Goal: Task Accomplishment & Management: Use online tool/utility

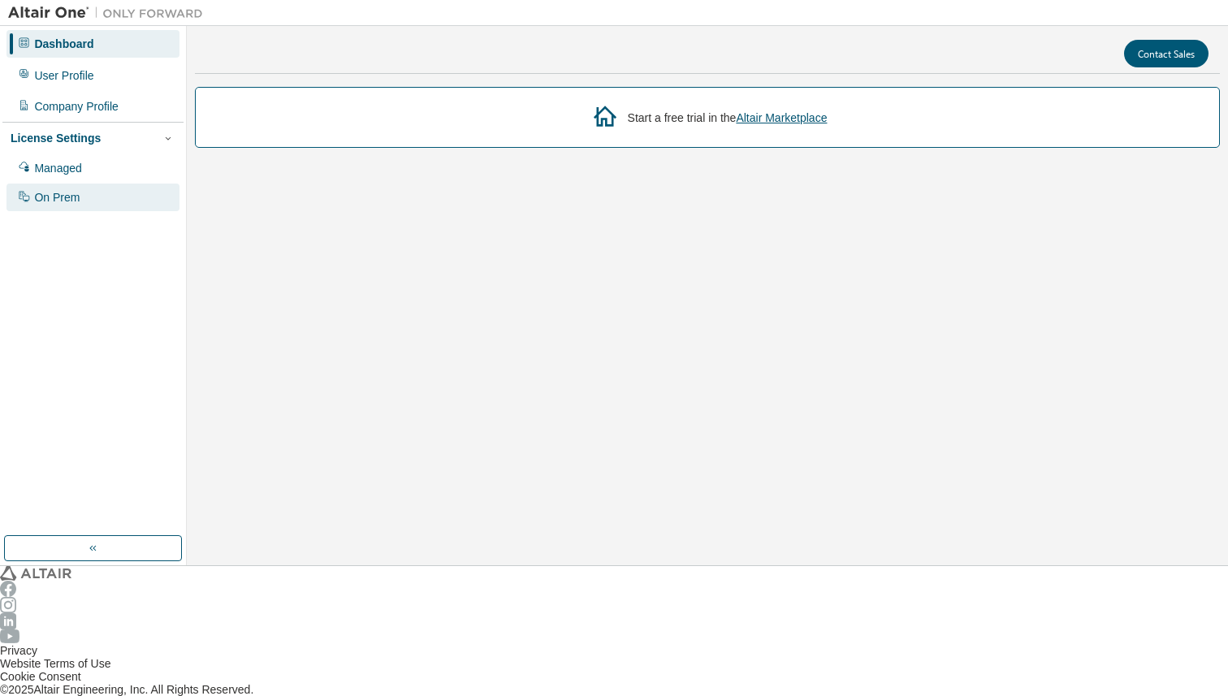
click at [90, 184] on div "On Prem" at bounding box center [92, 198] width 173 height 28
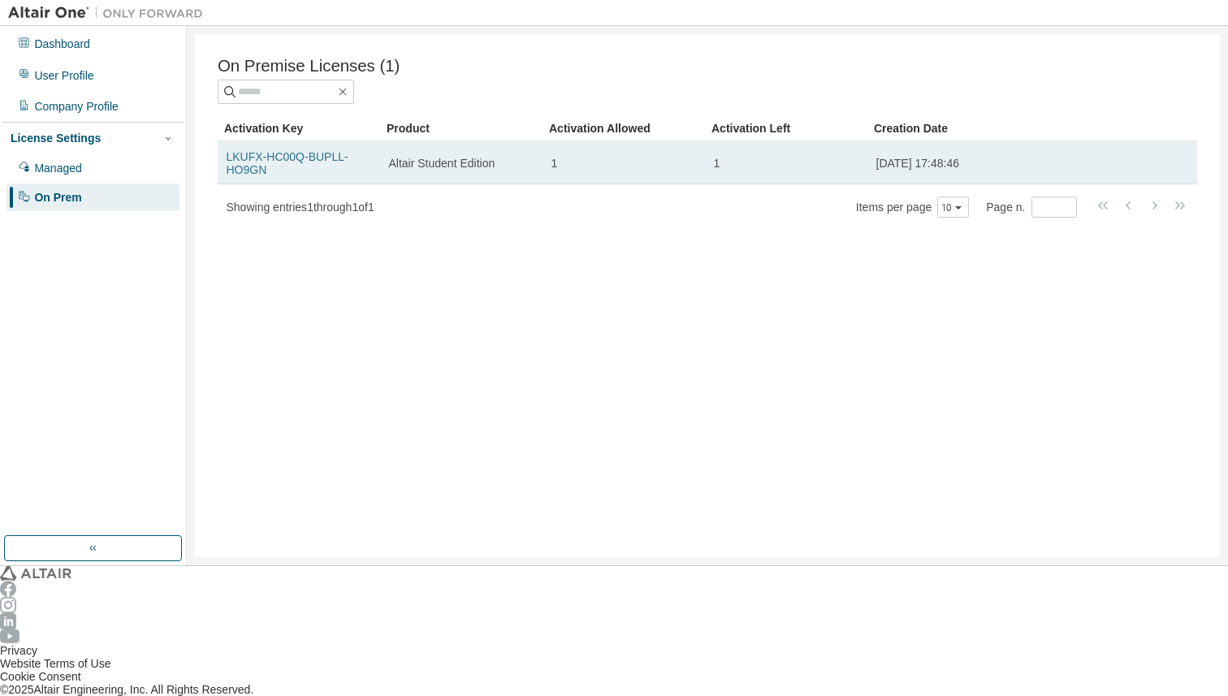
click at [262, 154] on link "LKUFX-HC00Q-BUPLL-HO9GN" at bounding box center [288, 163] width 122 height 26
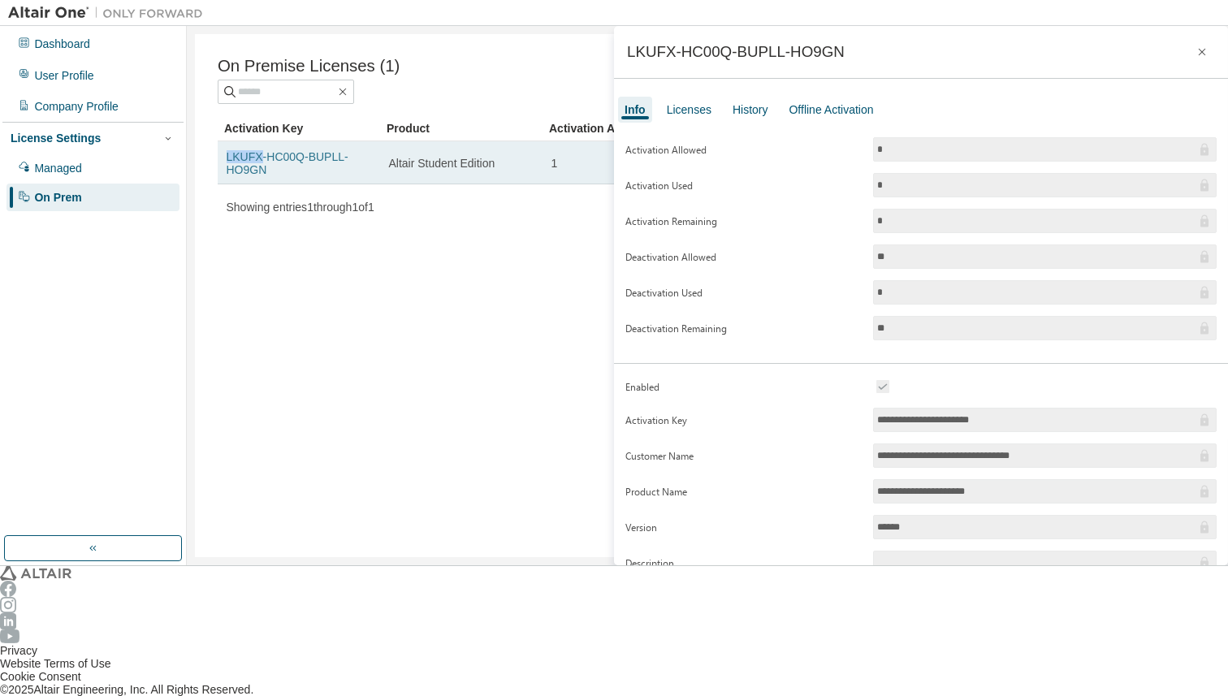
copy link "LKUFX"
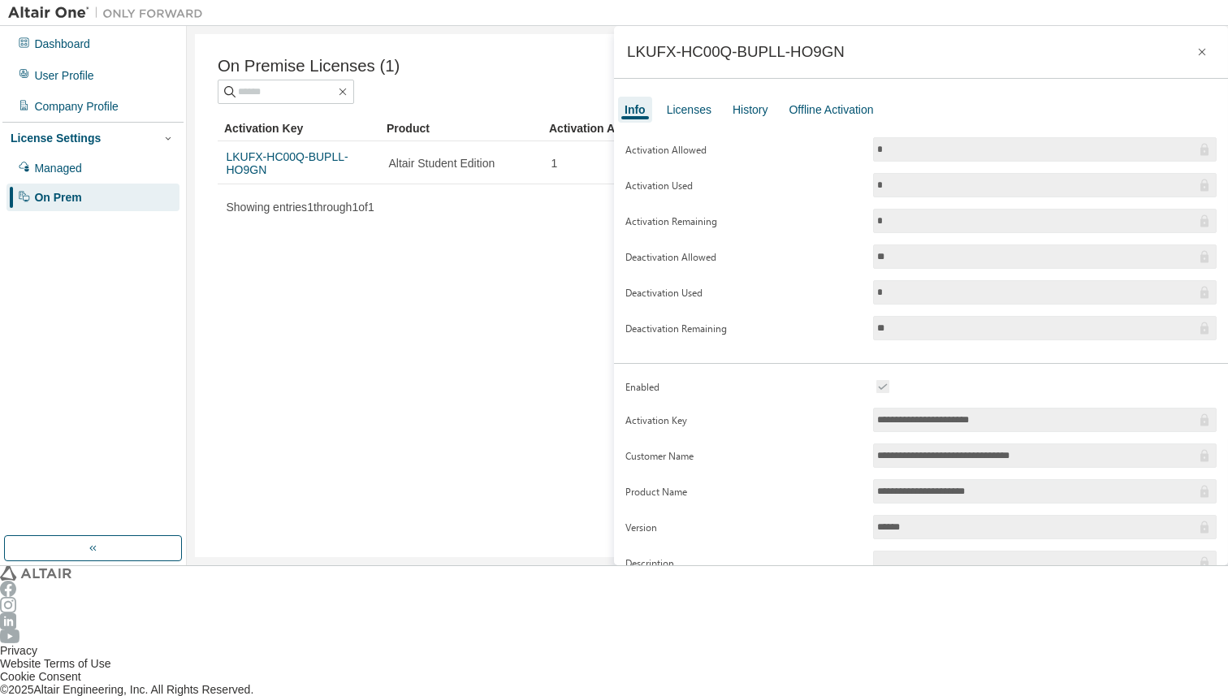
click at [261, 196] on div "Showing entries 1 through 1 of 1 Items per page 10 Page n. *" at bounding box center [708, 207] width 980 height 23
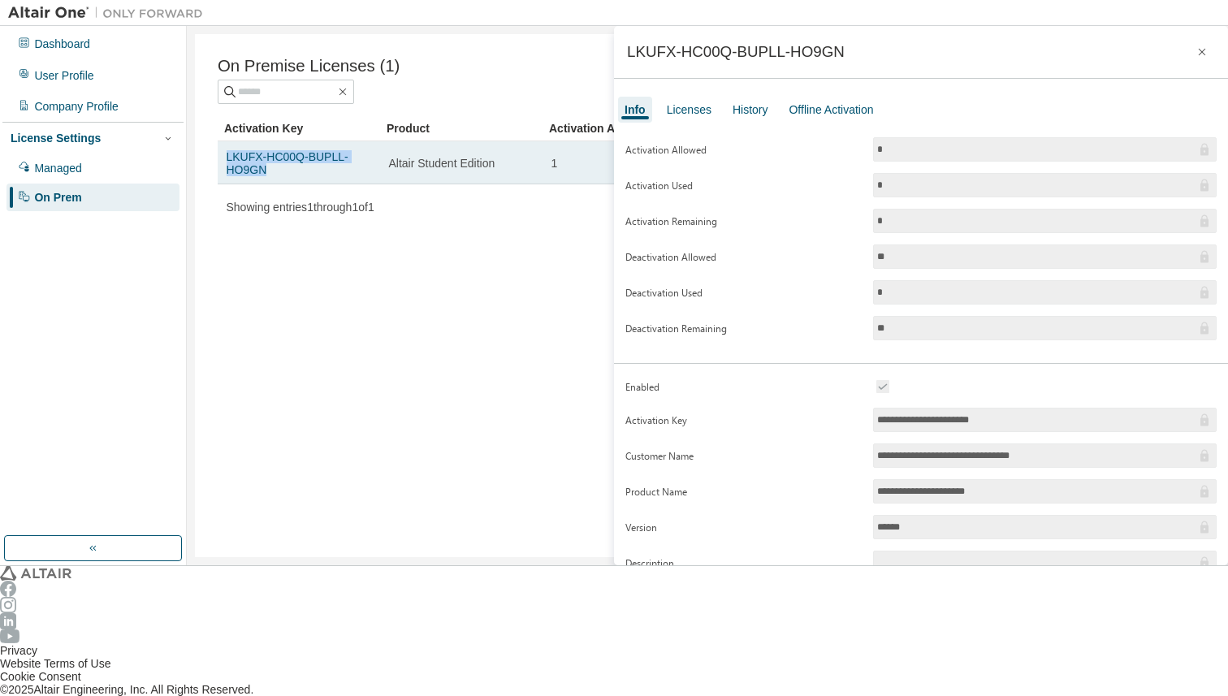
copy link "LKUFX-HC00Q-BUPLL-HO9GN"
drag, startPoint x: 224, startPoint y: 149, endPoint x: 367, endPoint y: 156, distance: 143.1
click at [367, 156] on div "LKUFX-HC00Q-BUPLL-HO9GN" at bounding box center [299, 163] width 145 height 26
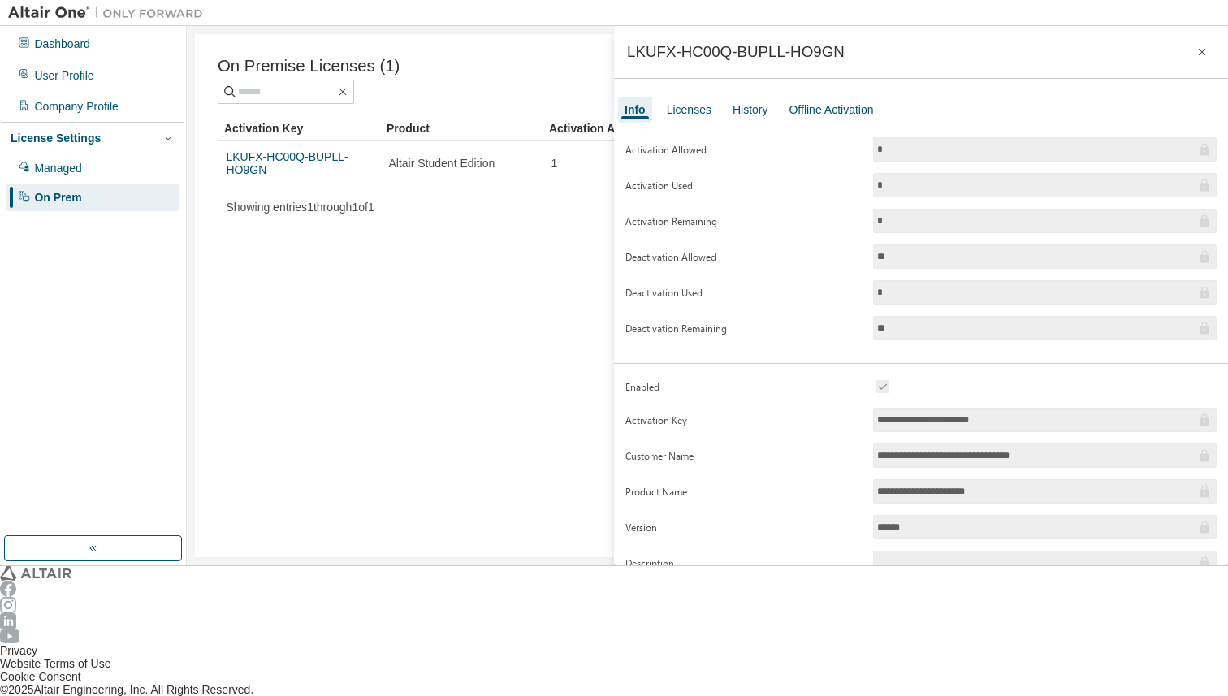
click at [500, 170] on div "Activation Key Product Activation Allowed Activation Left Creation Date LKUFX-H…" at bounding box center [708, 166] width 980 height 103
click at [1199, 51] on icon "button" at bounding box center [1202, 52] width 7 height 7
